Goal: Task Accomplishment & Management: Manage account settings

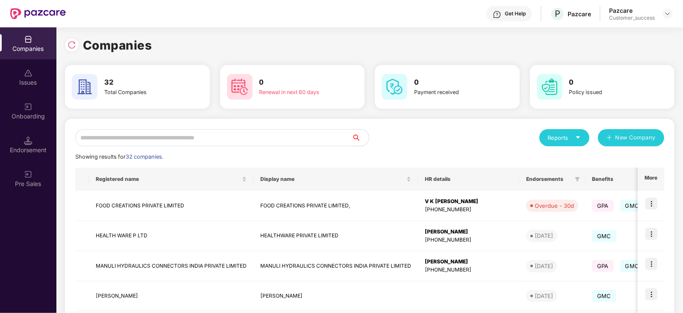
click at [128, 135] on input "text" at bounding box center [213, 137] width 277 height 17
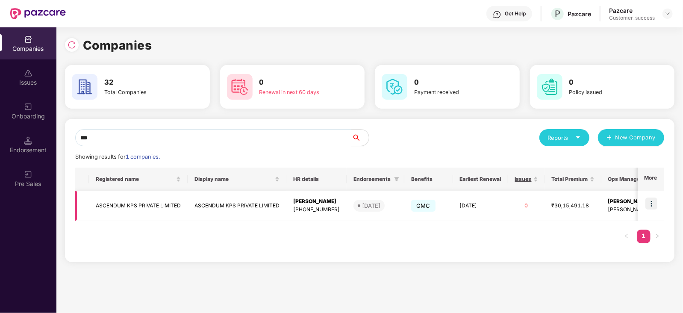
type input "***"
click at [654, 202] on img at bounding box center [652, 204] width 12 height 12
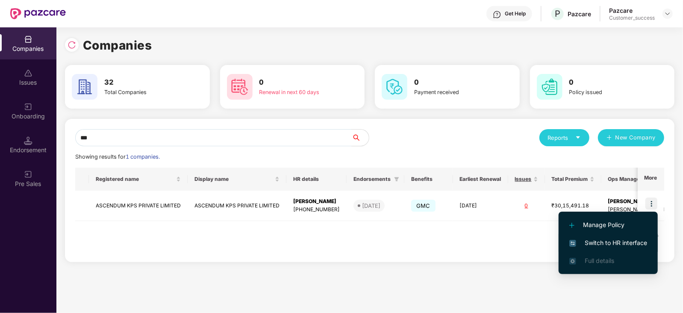
click at [632, 242] on span "Switch to HR interface" at bounding box center [608, 242] width 78 height 9
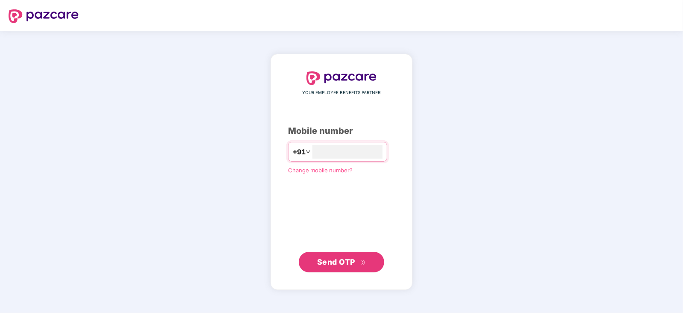
type input "**********"
click at [339, 260] on span "Send OTP" at bounding box center [336, 261] width 38 height 9
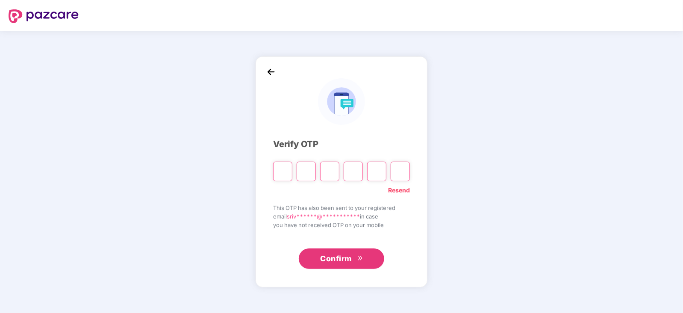
paste input "*"
type input "*"
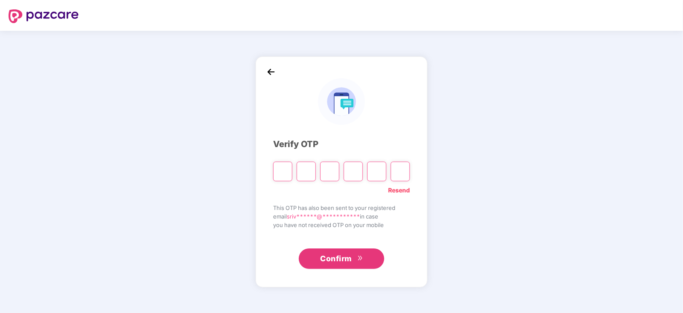
type input "*"
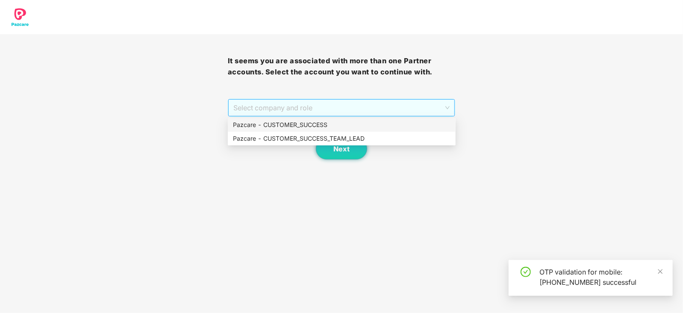
click at [344, 107] on span "Select company and role" at bounding box center [341, 108] width 217 height 16
click at [311, 131] on div "Pazcare - CUSTOMER_SUCCESS" at bounding box center [342, 125] width 228 height 14
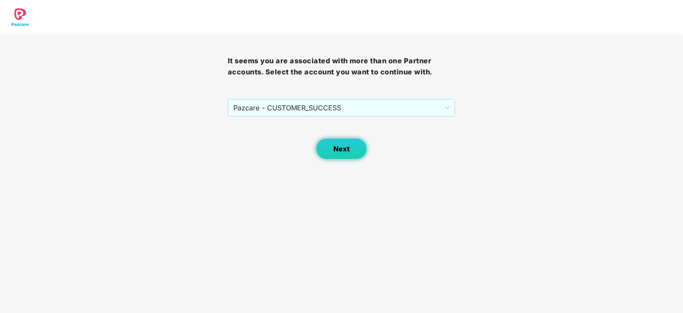
click at [348, 149] on span "Next" at bounding box center [341, 149] width 16 height 8
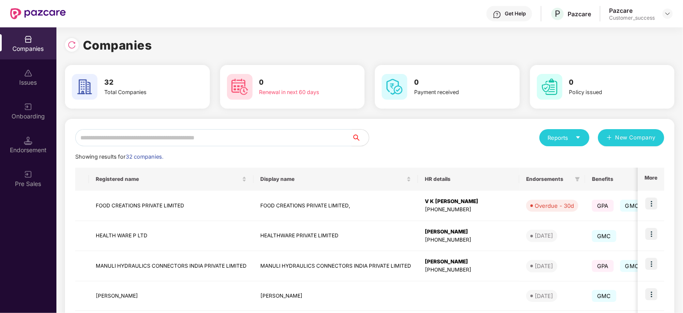
click at [188, 140] on input "text" at bounding box center [213, 137] width 277 height 17
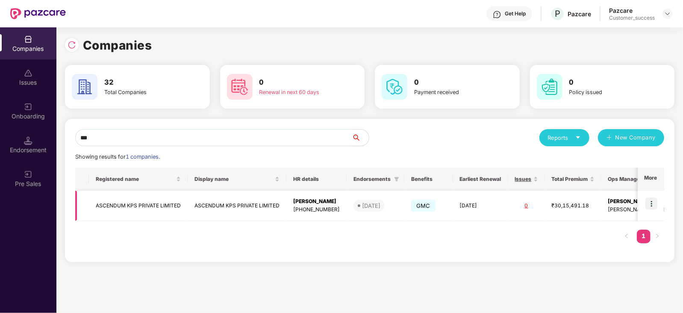
type input "***"
click at [657, 209] on img at bounding box center [652, 204] width 12 height 12
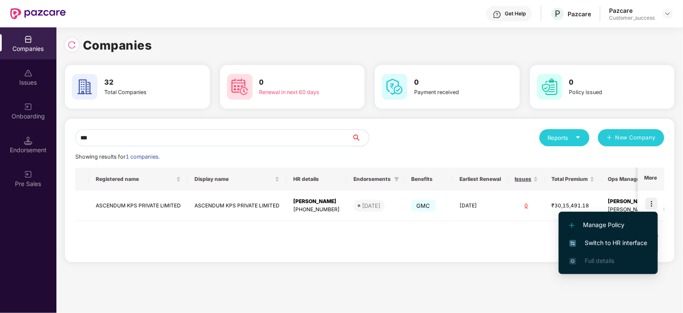
click at [623, 242] on span "Switch to HR interface" at bounding box center [608, 242] width 78 height 9
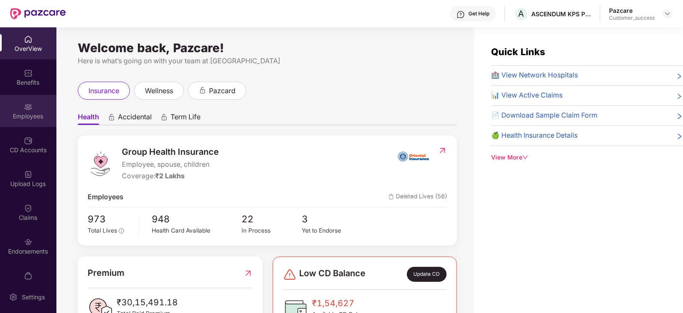
click at [32, 110] on div "Employees" at bounding box center [28, 111] width 56 height 32
